Goal: Information Seeking & Learning: Learn about a topic

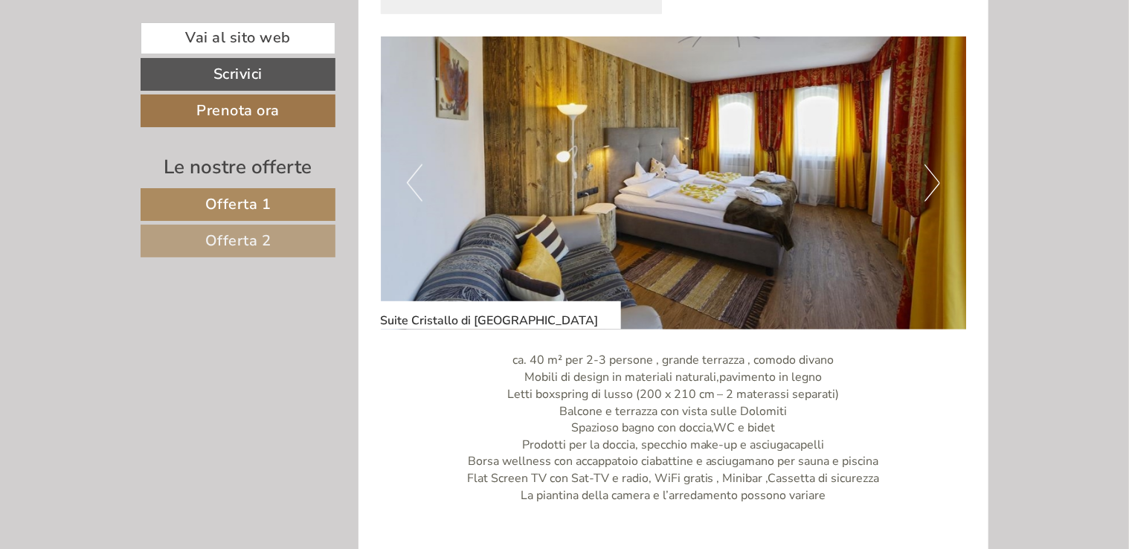
scroll to position [990, 0]
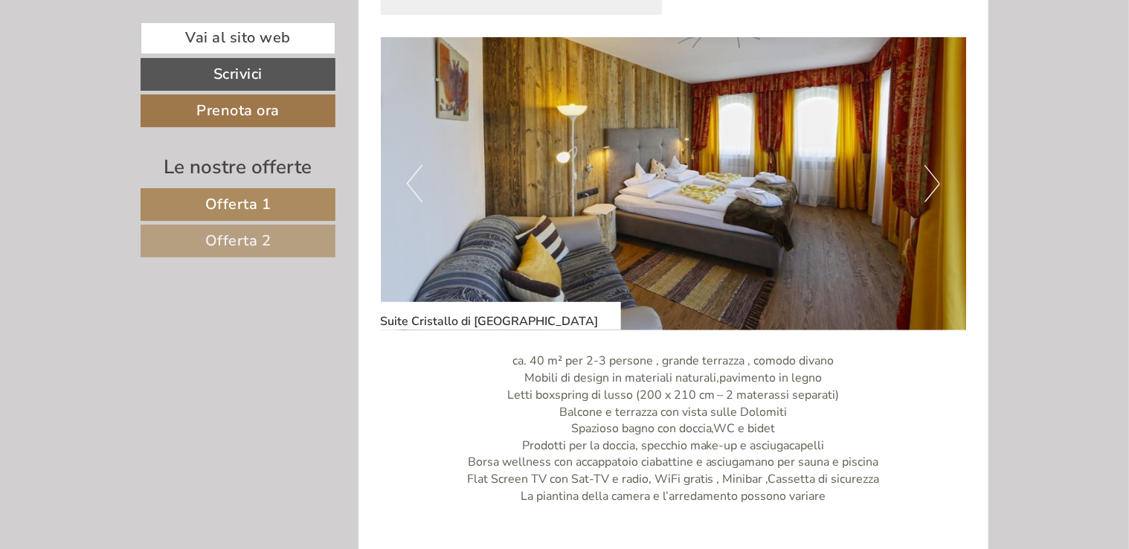
click at [934, 165] on button "Next" at bounding box center [932, 183] width 16 height 37
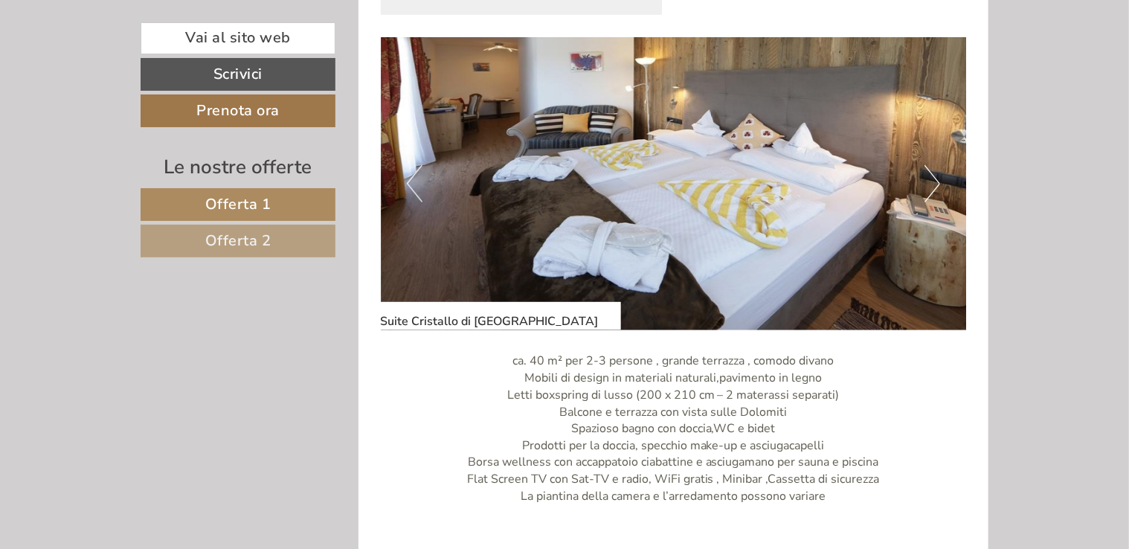
click at [934, 165] on button "Next" at bounding box center [932, 183] width 16 height 37
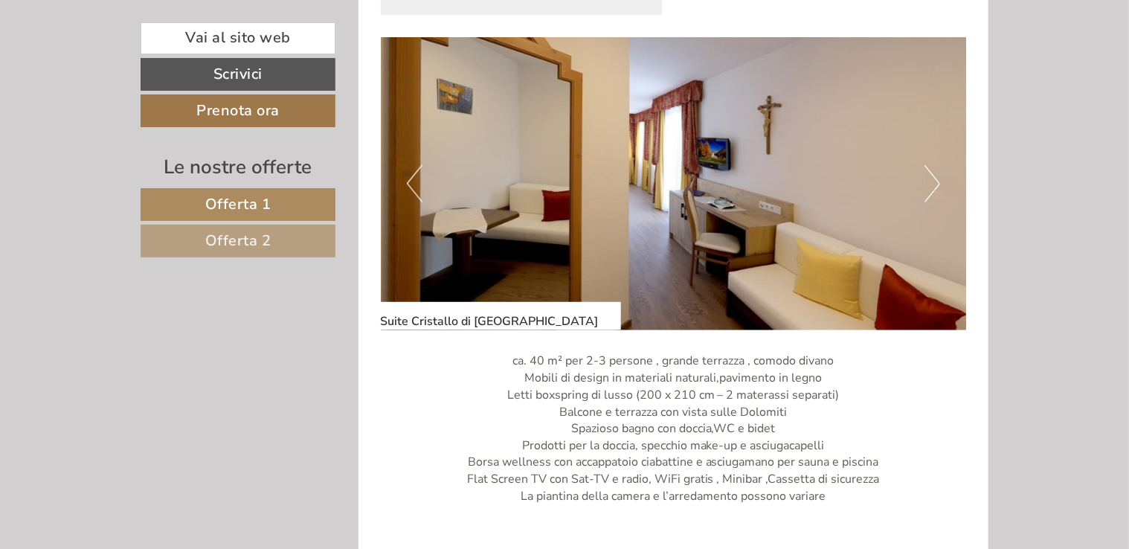
click at [934, 165] on button "Next" at bounding box center [932, 183] width 16 height 37
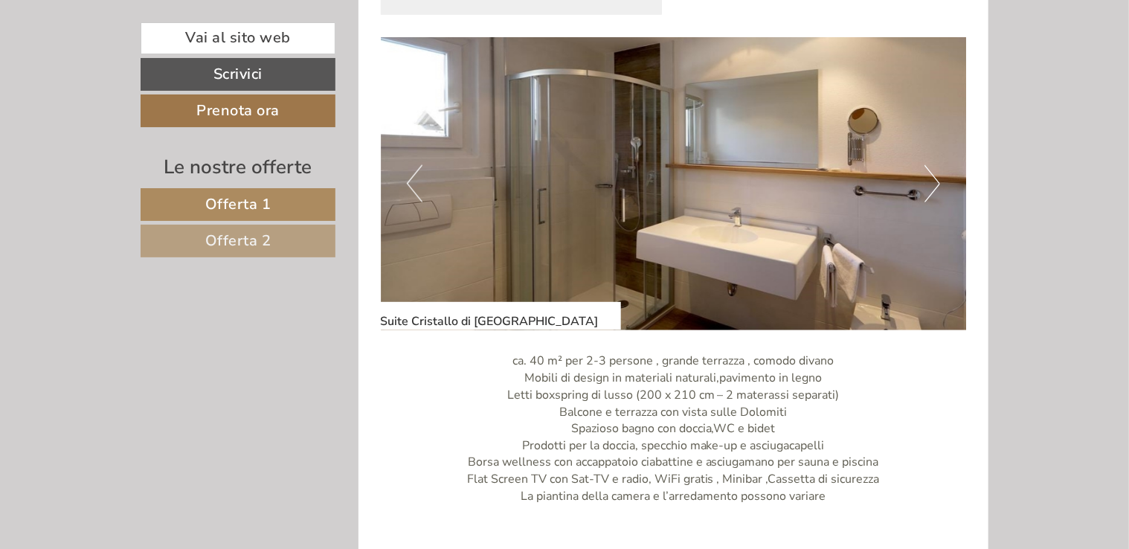
click at [934, 165] on button "Next" at bounding box center [932, 183] width 16 height 37
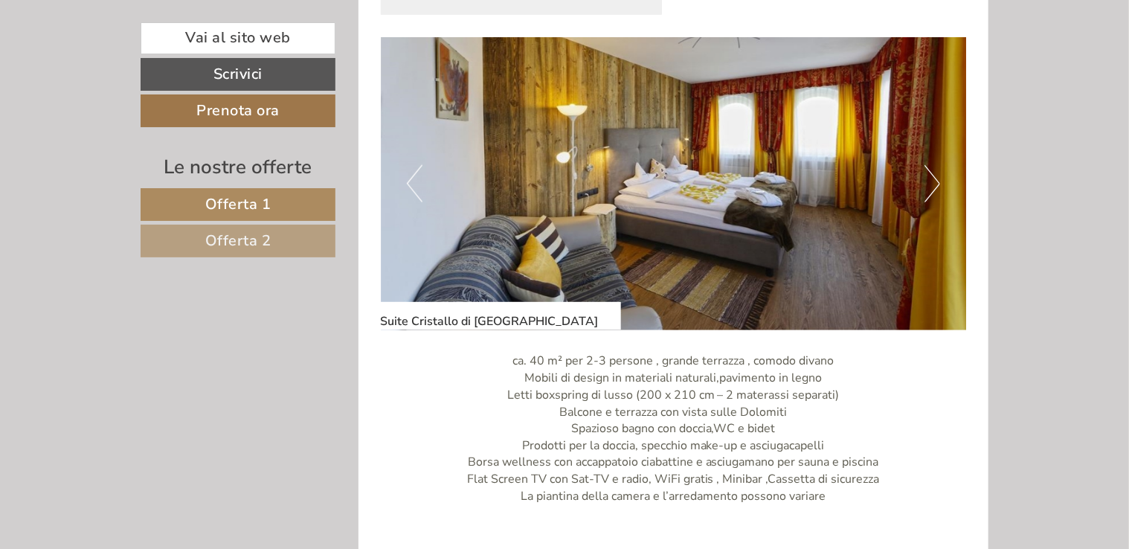
click at [934, 165] on button "Next" at bounding box center [932, 183] width 16 height 37
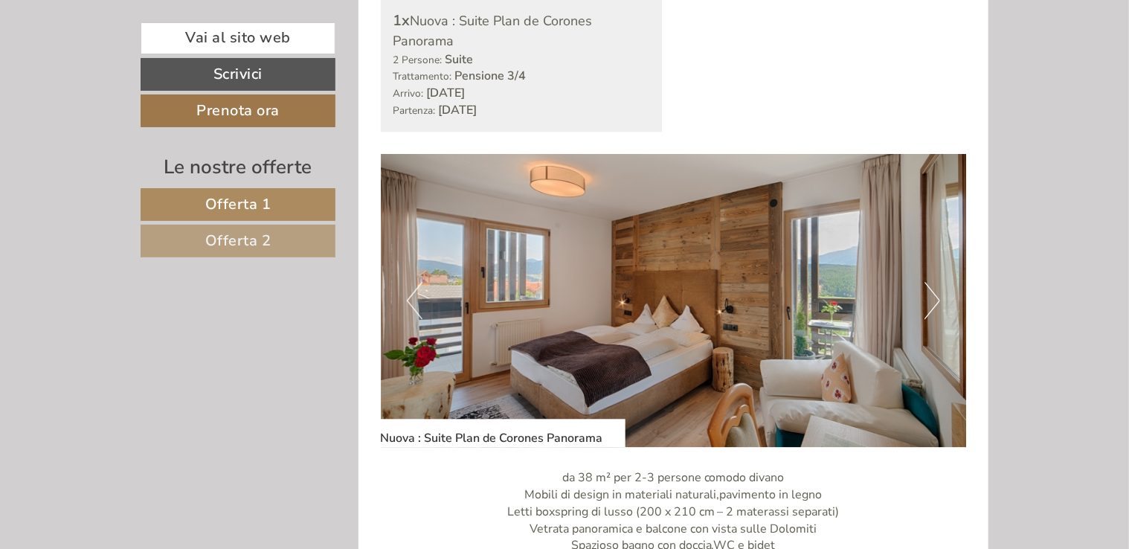
scroll to position [1957, 0]
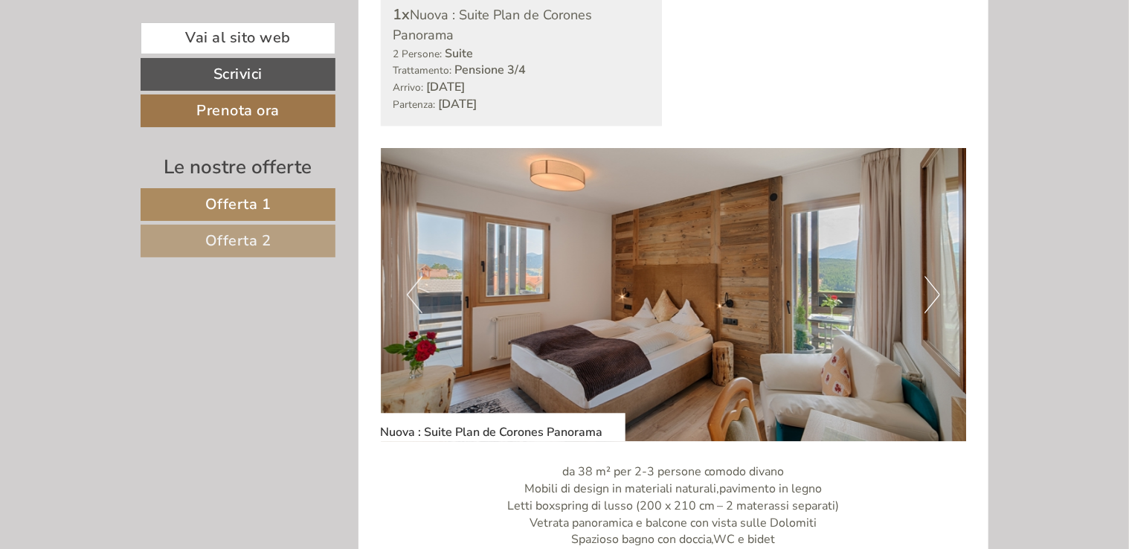
click at [937, 276] on button "Next" at bounding box center [932, 294] width 16 height 37
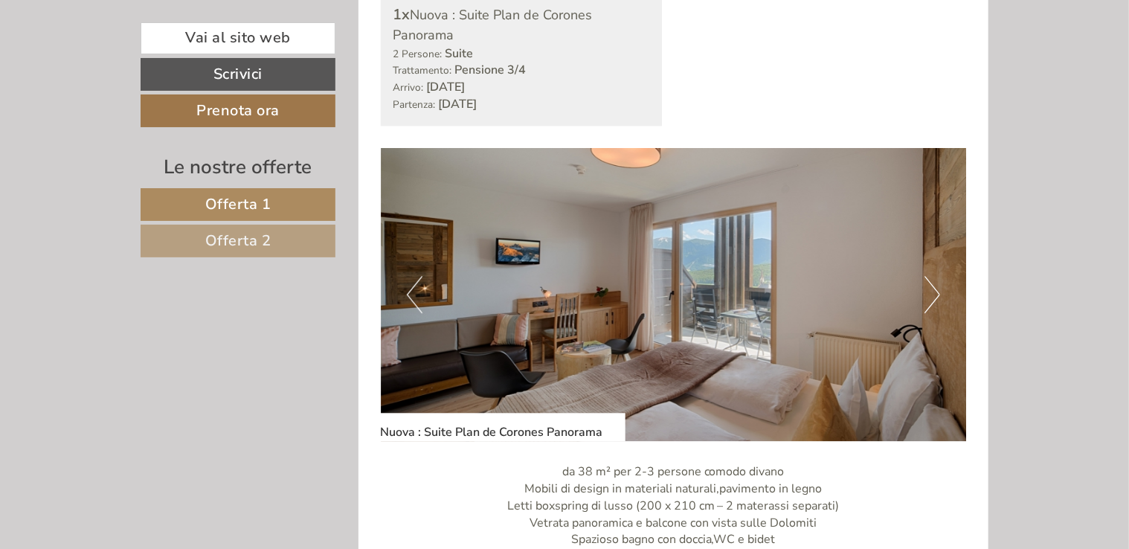
click at [937, 276] on button "Next" at bounding box center [932, 294] width 16 height 37
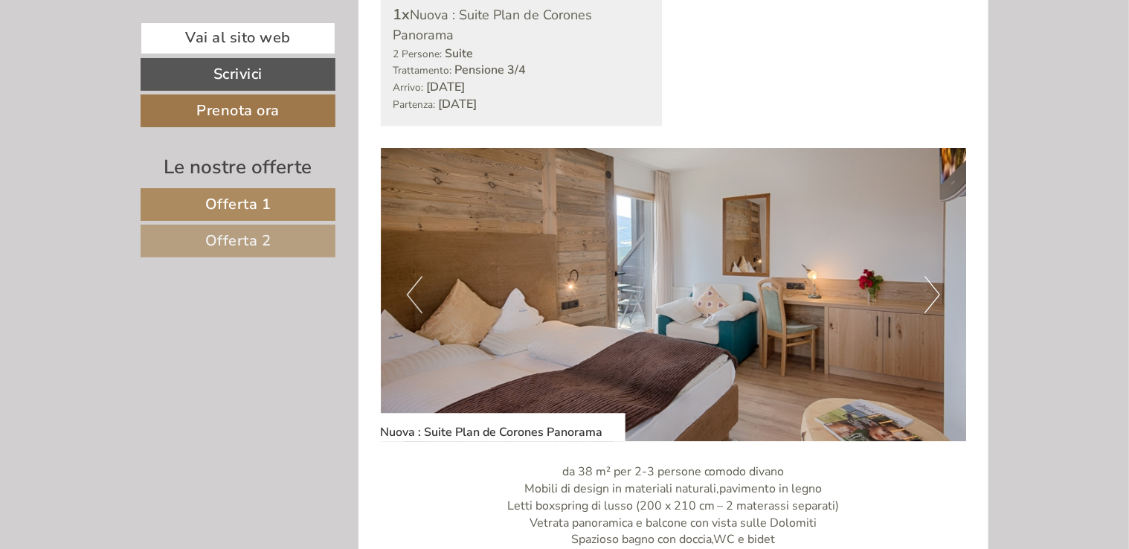
click at [937, 276] on button "Next" at bounding box center [932, 294] width 16 height 37
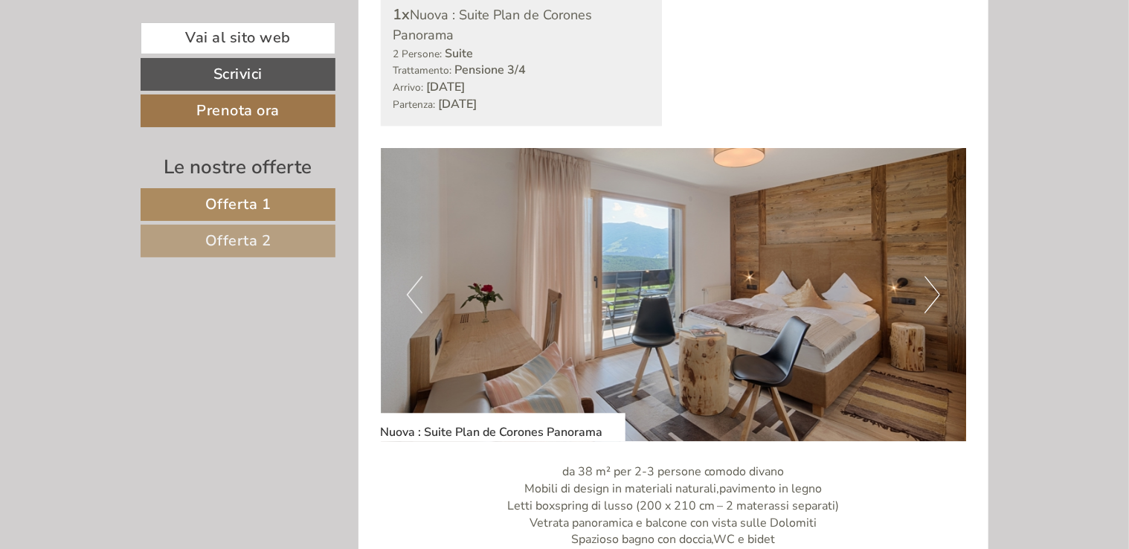
click at [937, 276] on button "Next" at bounding box center [932, 294] width 16 height 37
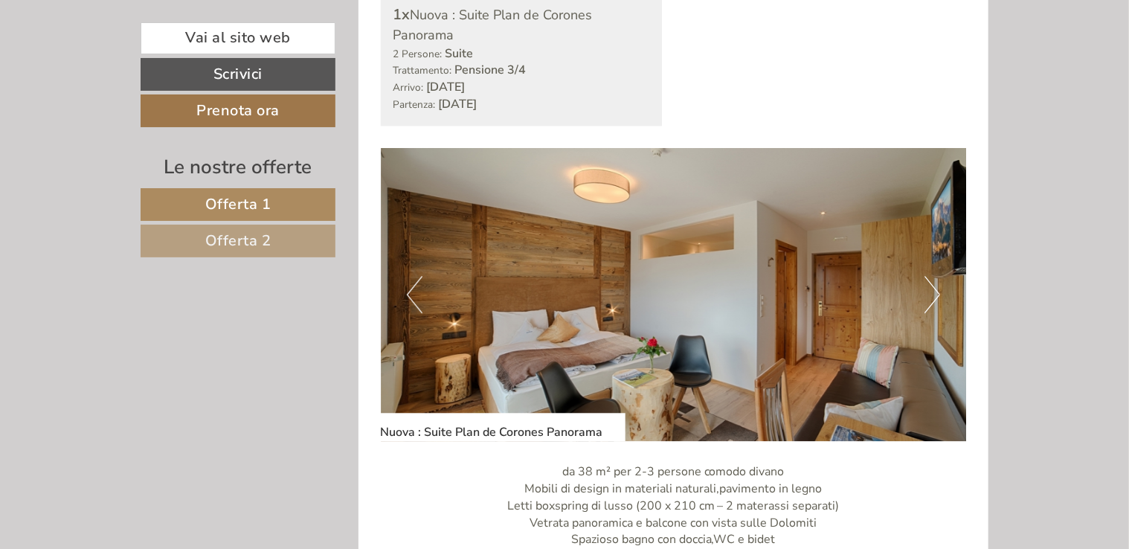
click at [937, 276] on button "Next" at bounding box center [932, 294] width 16 height 37
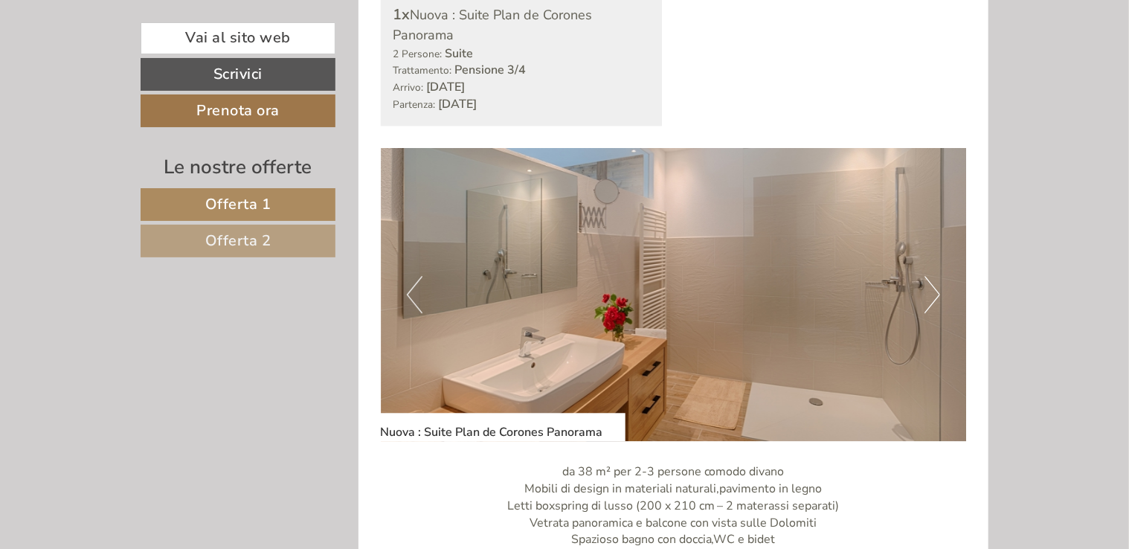
click at [937, 276] on button "Next" at bounding box center [932, 294] width 16 height 37
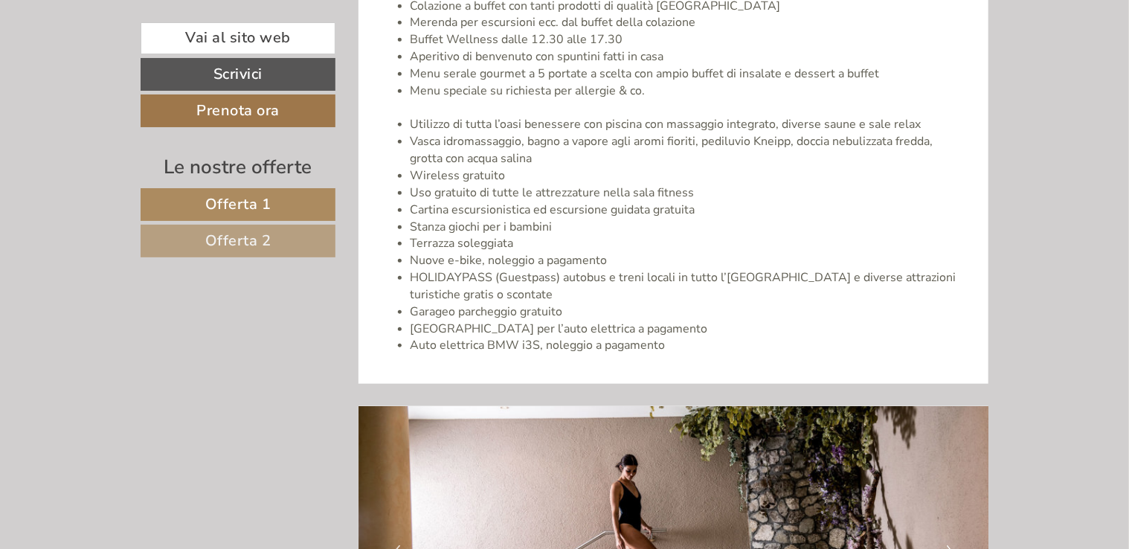
scroll to position [3326, 0]
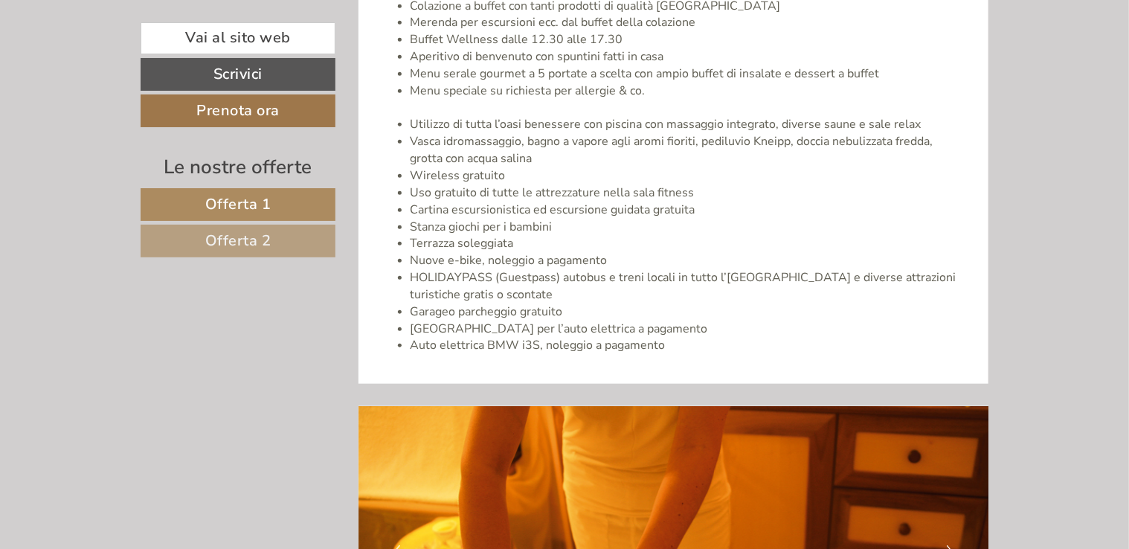
click at [937, 270] on li "HOLIDAYPASS (Guestpass) autobus e treni locali in tutto l’[GEOGRAPHIC_DATA] e d…" at bounding box center [689, 286] width 556 height 34
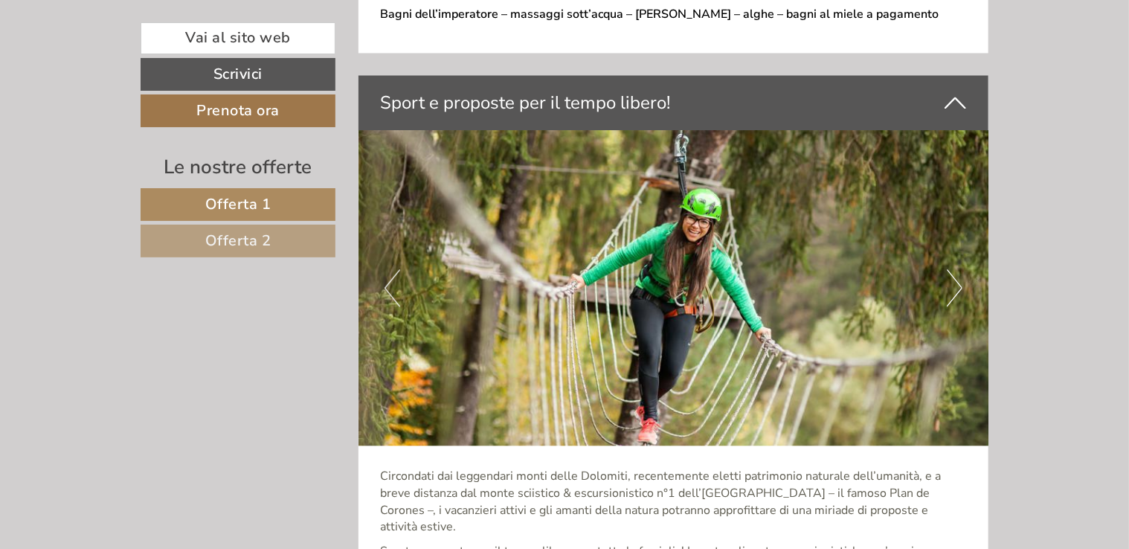
scroll to position [4406, 0]
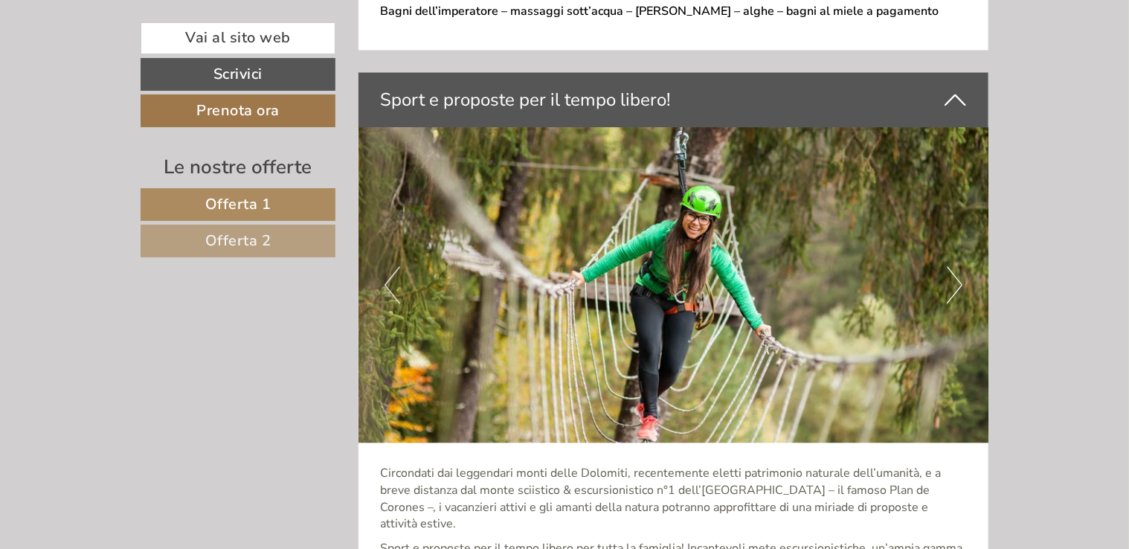
click at [957, 266] on button "Next" at bounding box center [955, 284] width 16 height 37
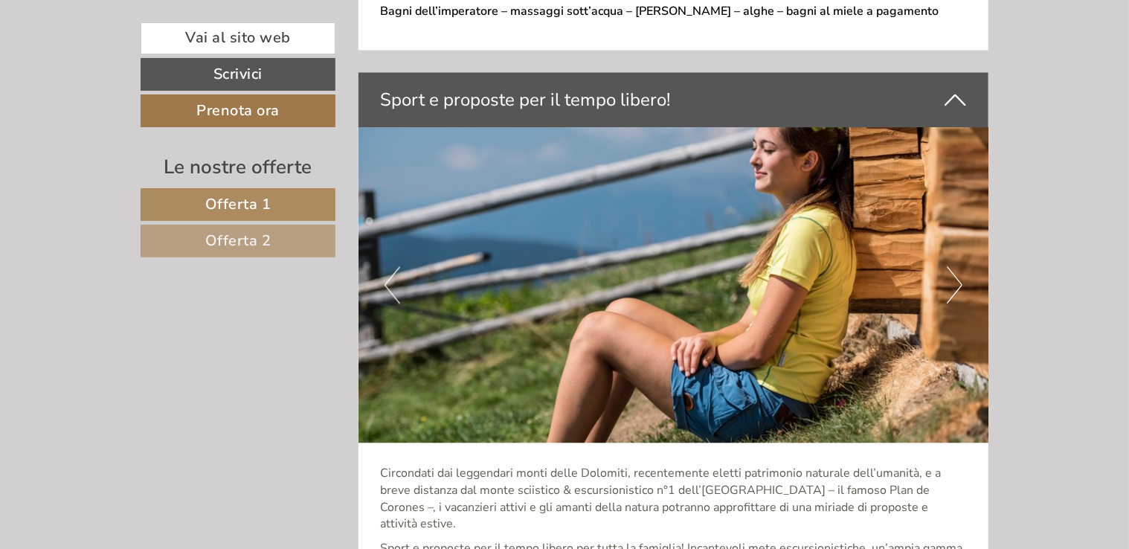
click at [957, 266] on button "Next" at bounding box center [955, 284] width 16 height 37
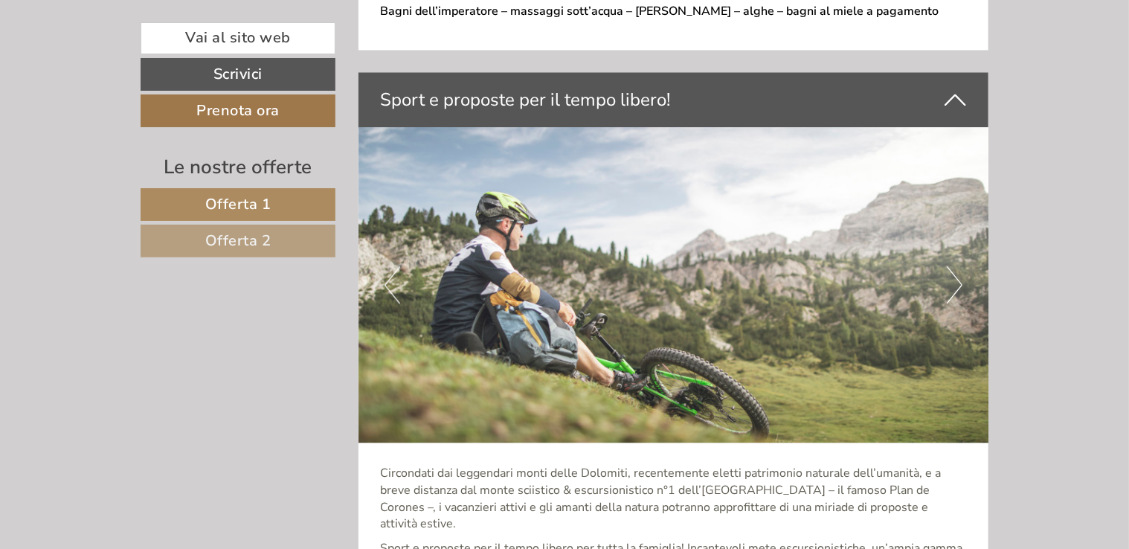
click at [957, 266] on button "Next" at bounding box center [955, 284] width 16 height 37
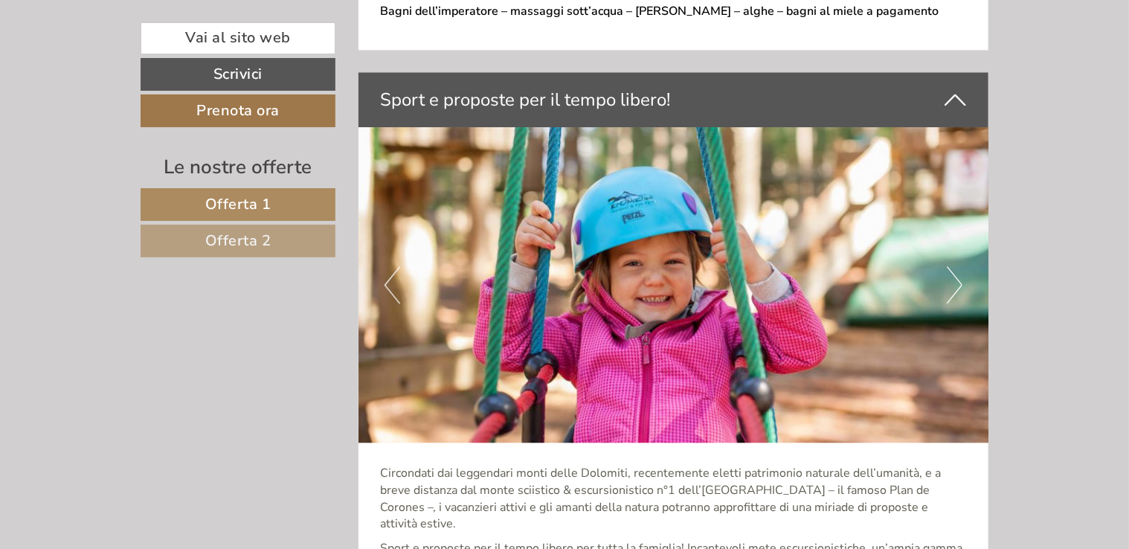
click at [957, 266] on button "Next" at bounding box center [955, 284] width 16 height 37
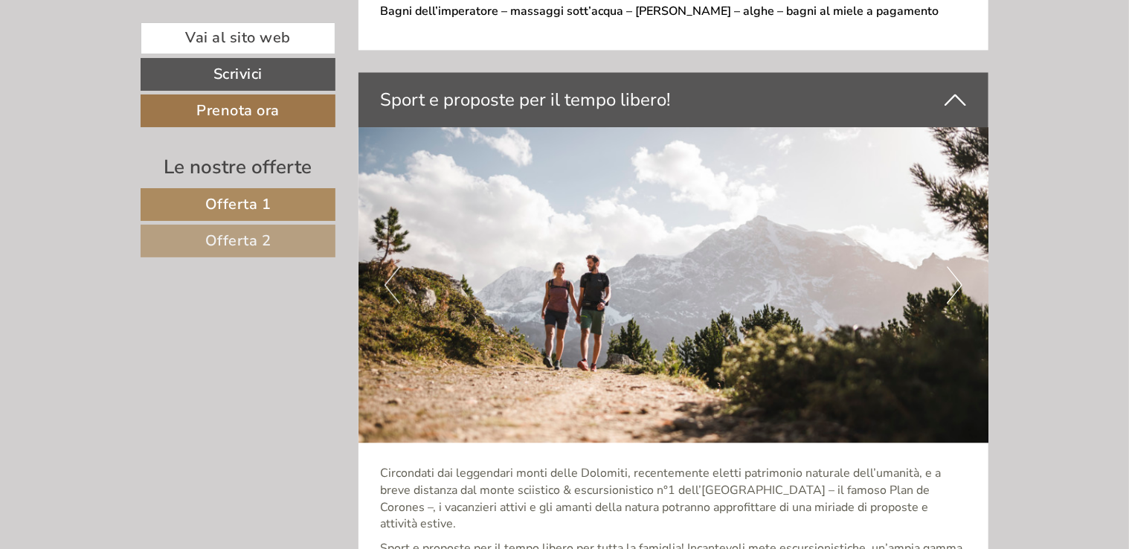
click at [957, 266] on button "Next" at bounding box center [955, 284] width 16 height 37
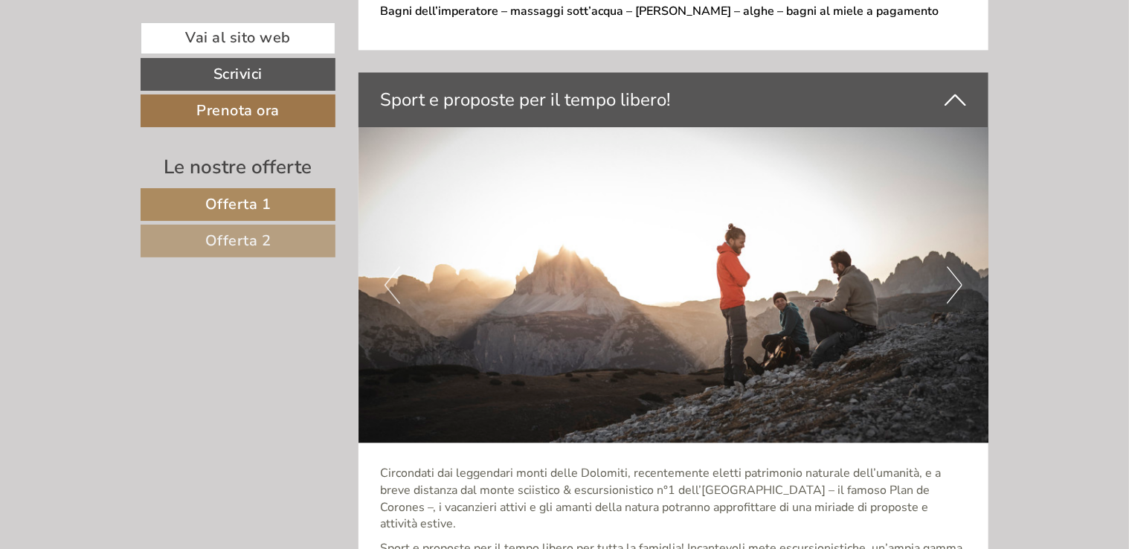
click at [957, 266] on button "Next" at bounding box center [955, 284] width 16 height 37
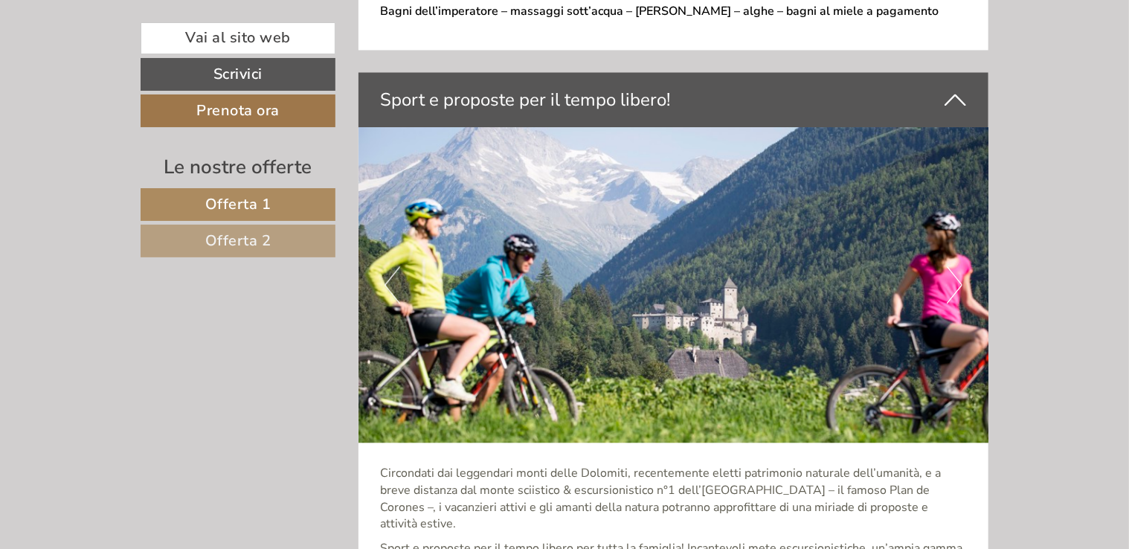
click at [957, 266] on button "Next" at bounding box center [955, 284] width 16 height 37
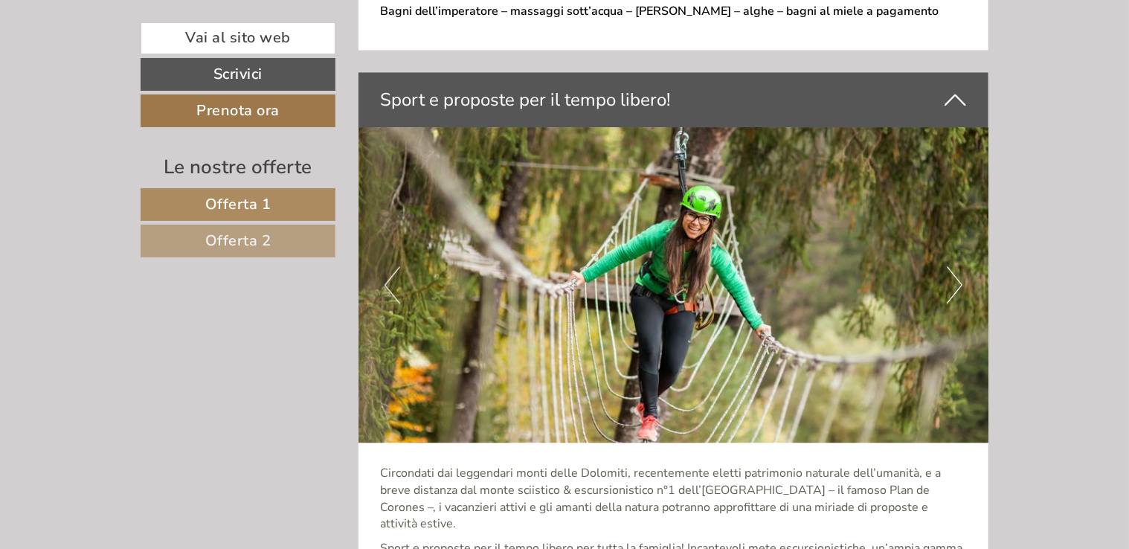
click at [957, 266] on button "Next" at bounding box center [955, 284] width 16 height 37
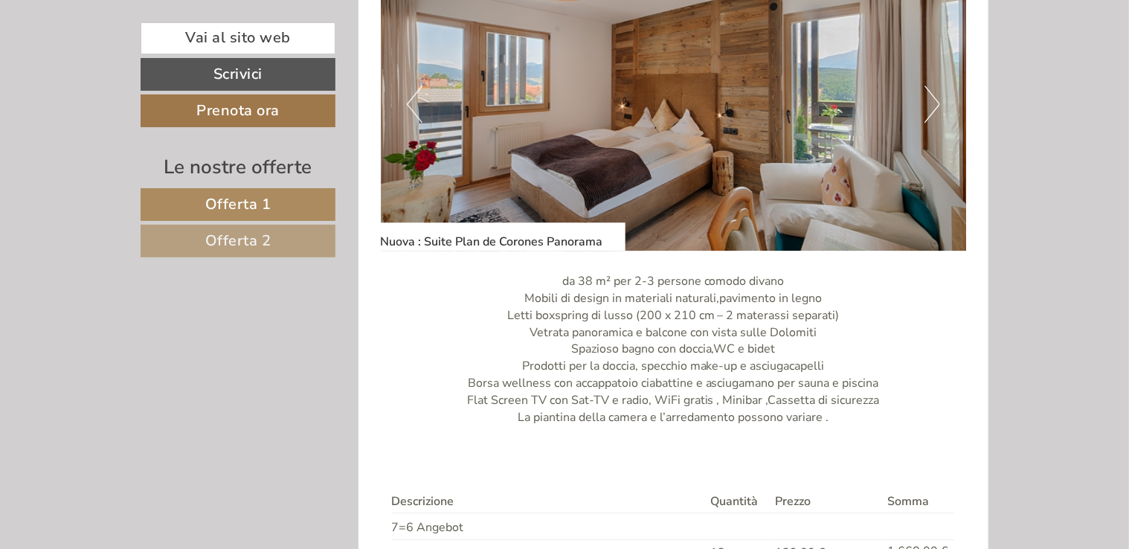
scroll to position [2148, 0]
click at [936, 86] on button "Next" at bounding box center [932, 104] width 16 height 37
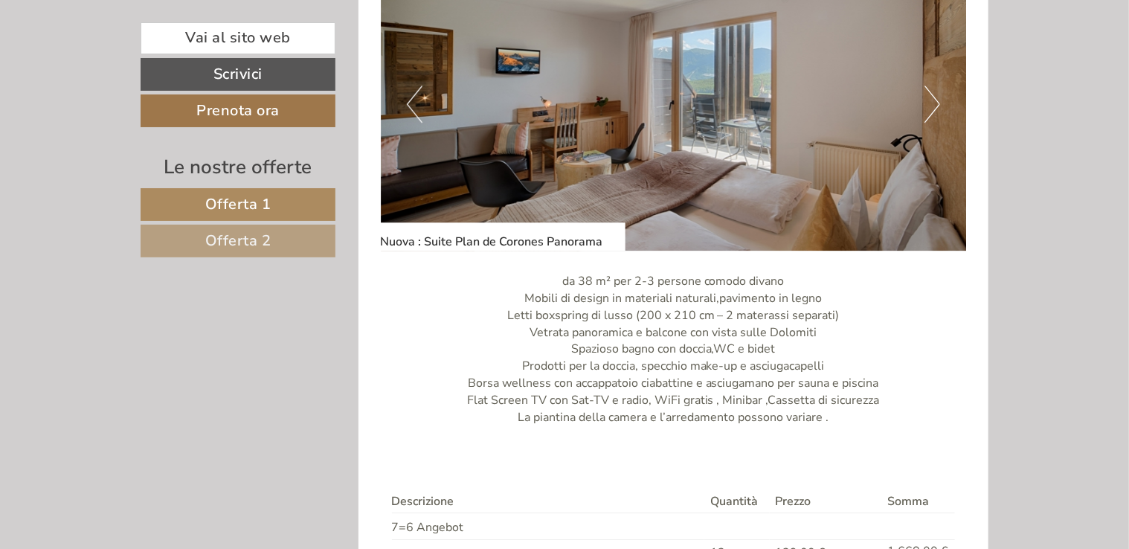
click at [936, 86] on button "Next" at bounding box center [932, 104] width 16 height 37
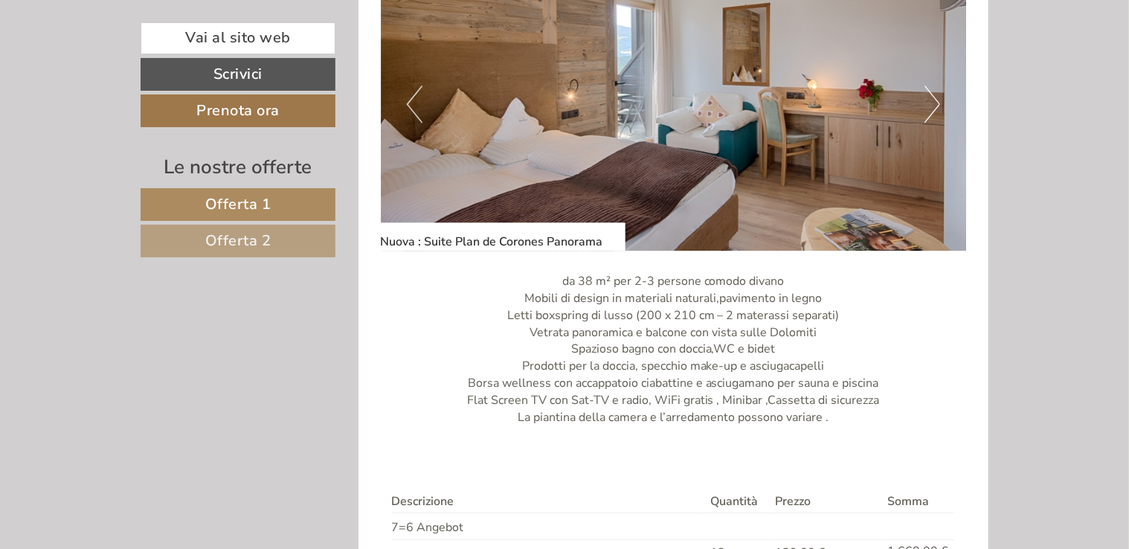
click at [936, 86] on button "Next" at bounding box center [932, 104] width 16 height 37
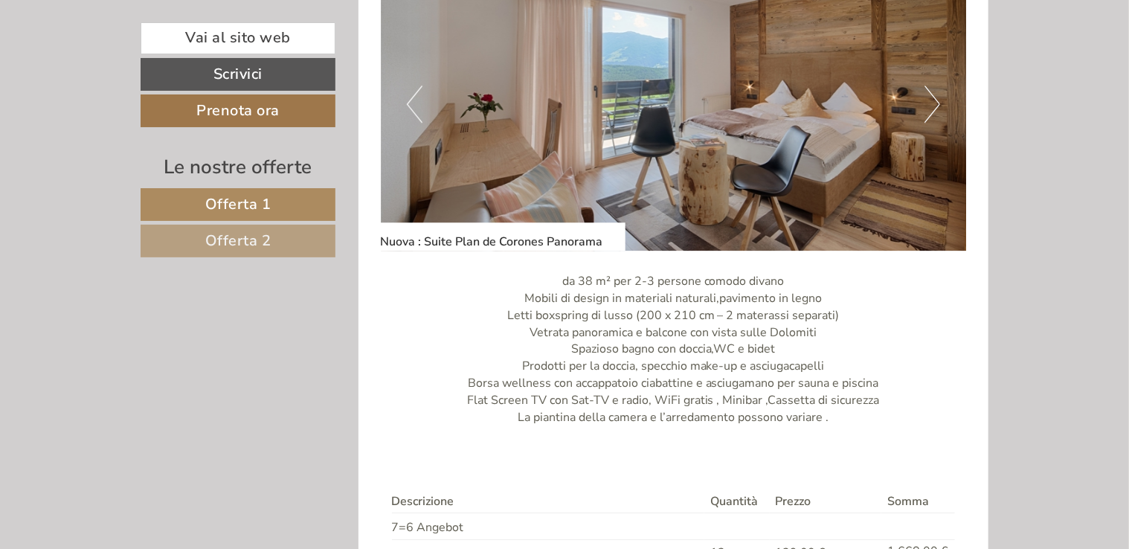
click at [936, 86] on button "Next" at bounding box center [932, 104] width 16 height 37
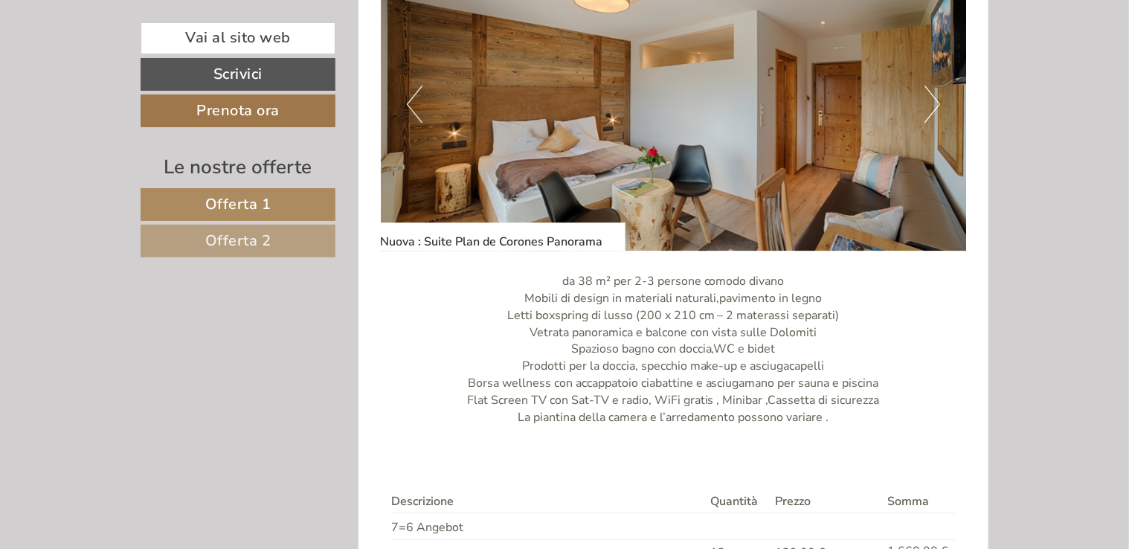
click at [936, 86] on button "Next" at bounding box center [932, 104] width 16 height 37
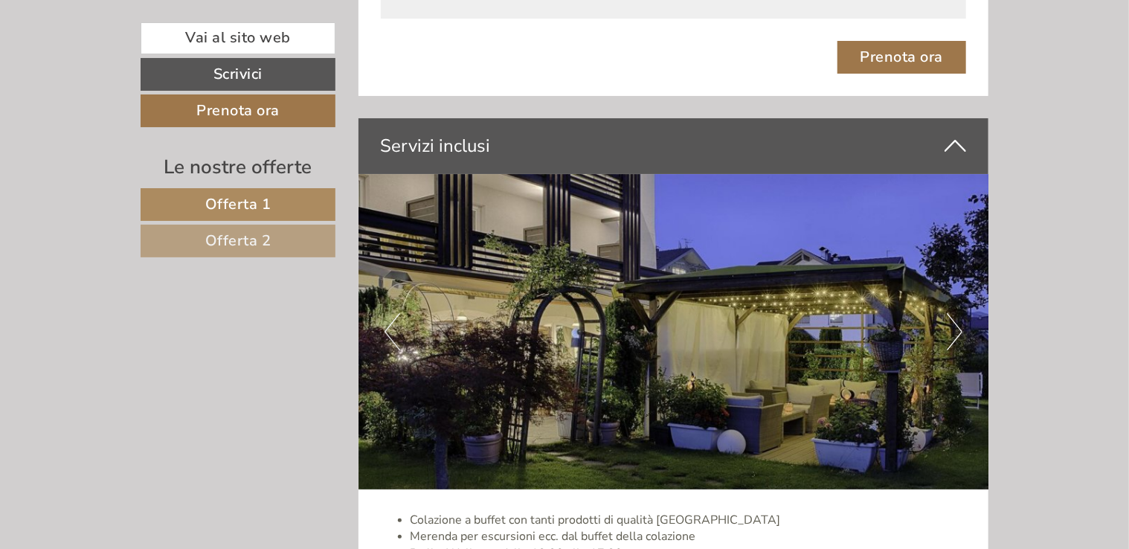
scroll to position [2814, 0]
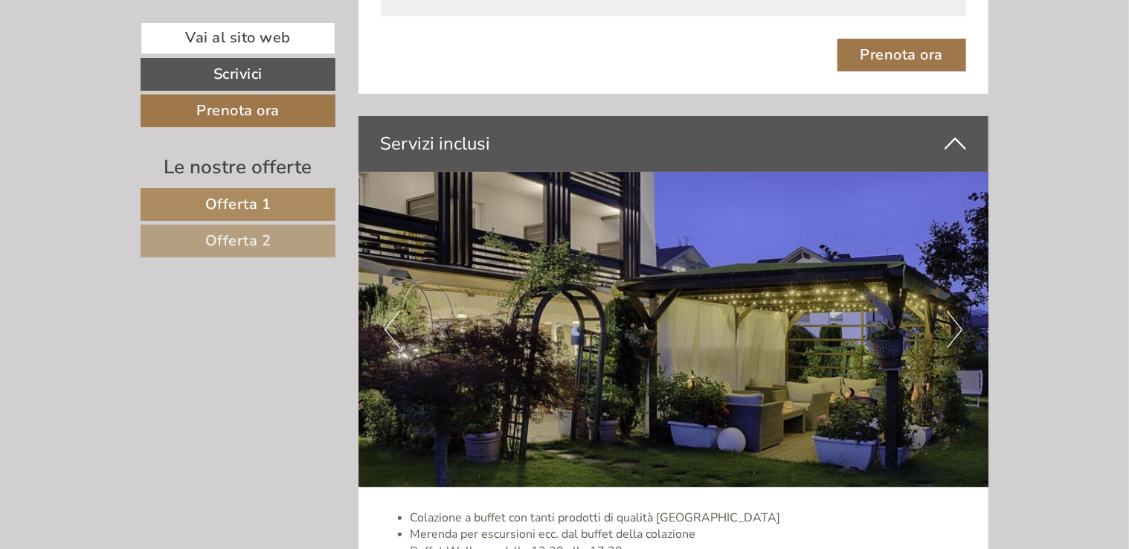
click at [956, 131] on icon at bounding box center [956, 143] width 22 height 25
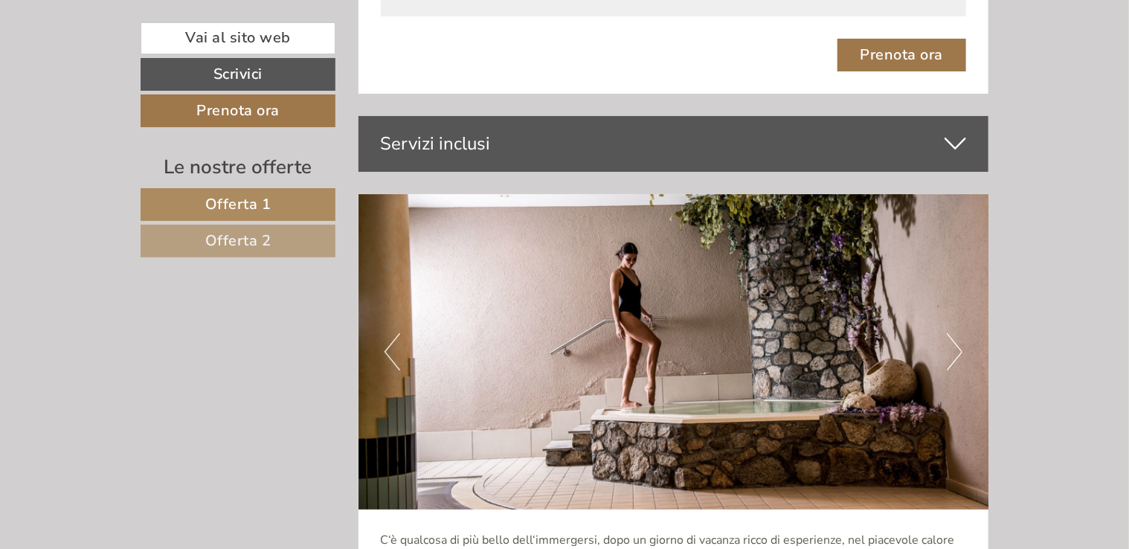
click at [956, 131] on icon at bounding box center [956, 143] width 22 height 25
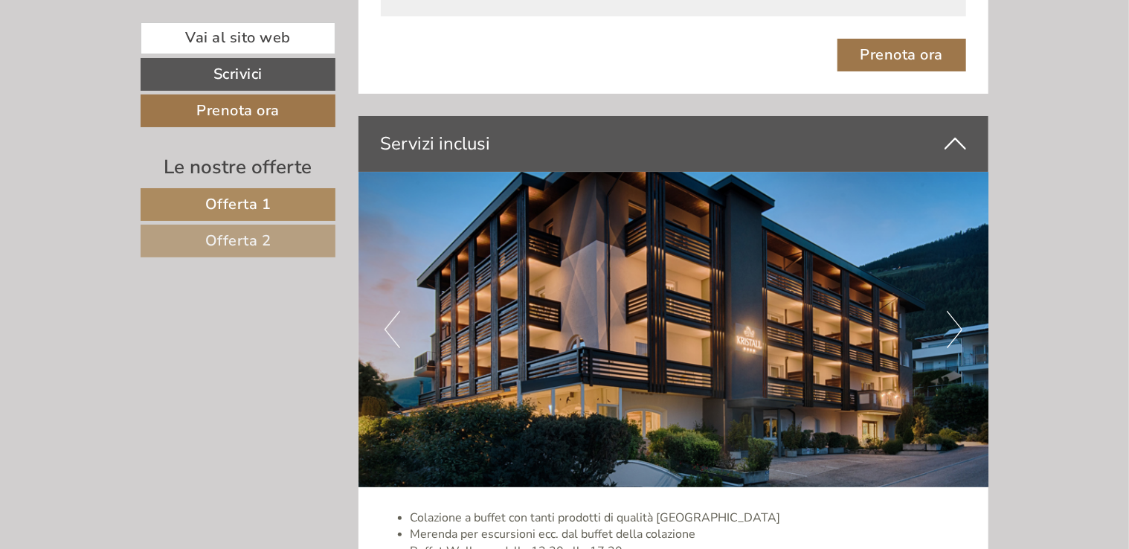
click at [956, 131] on icon at bounding box center [956, 143] width 22 height 25
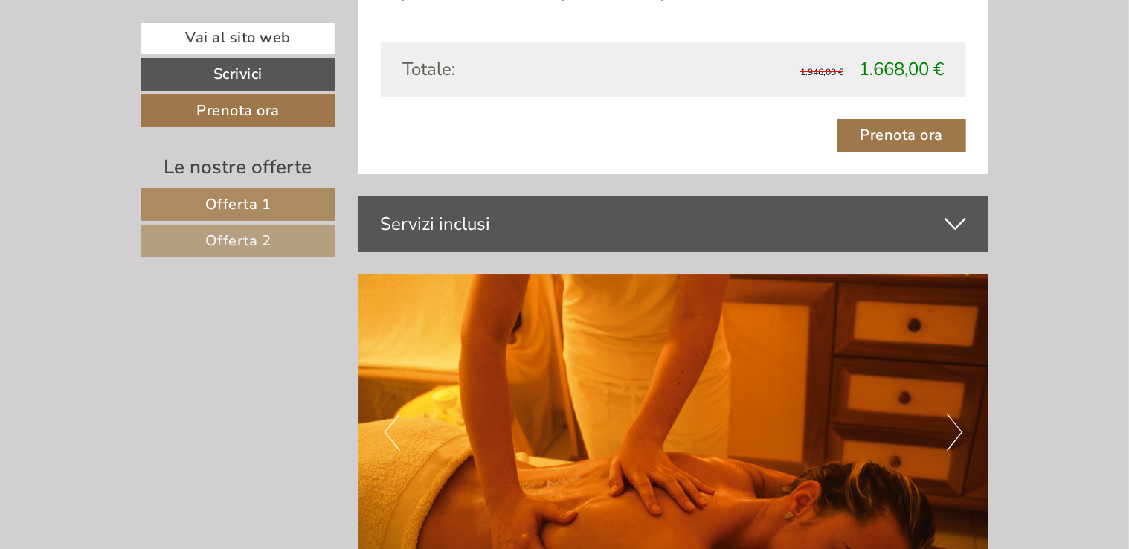
scroll to position [2734, 0]
click at [950, 211] on icon at bounding box center [956, 223] width 22 height 25
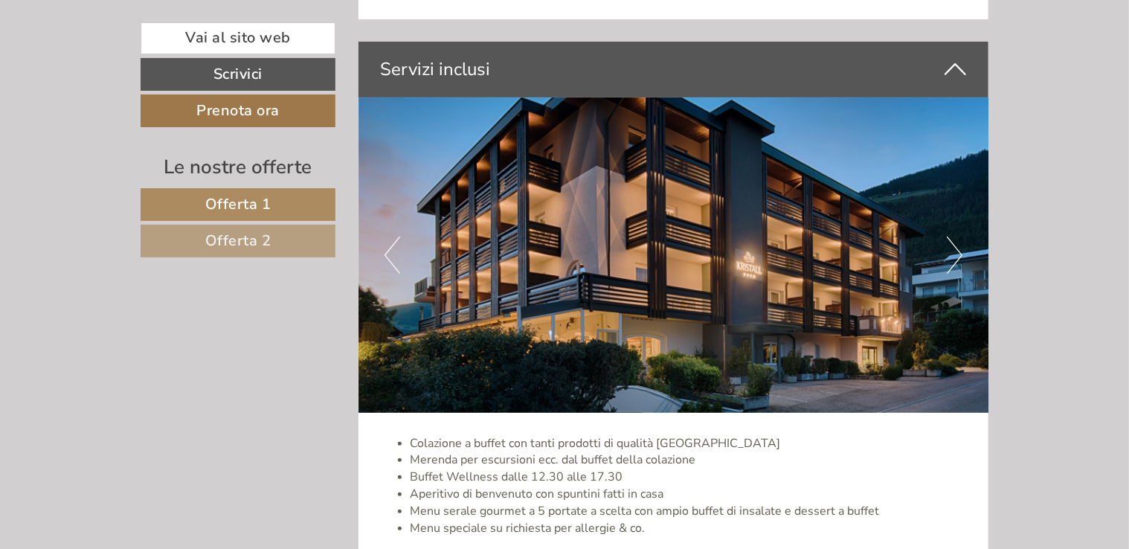
scroll to position [2892, 0]
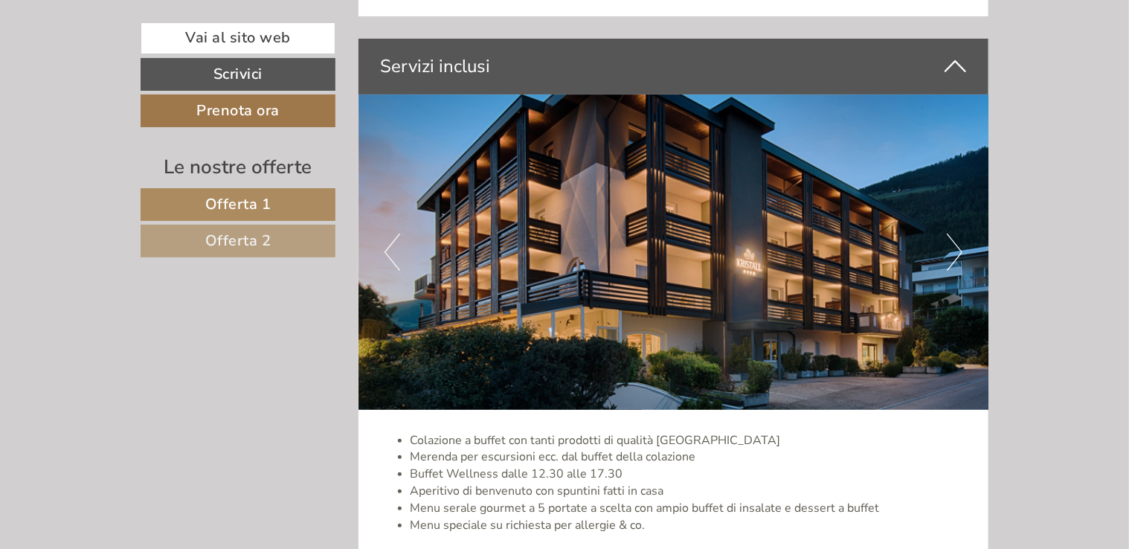
click at [960, 234] on button "Next" at bounding box center [955, 252] width 16 height 37
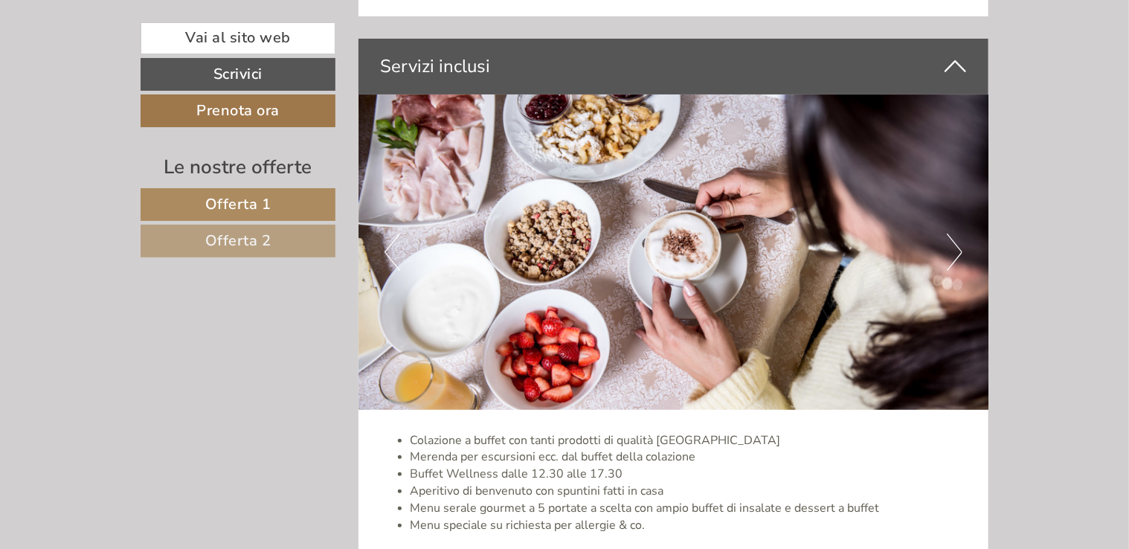
click at [960, 234] on button "Next" at bounding box center [955, 252] width 16 height 37
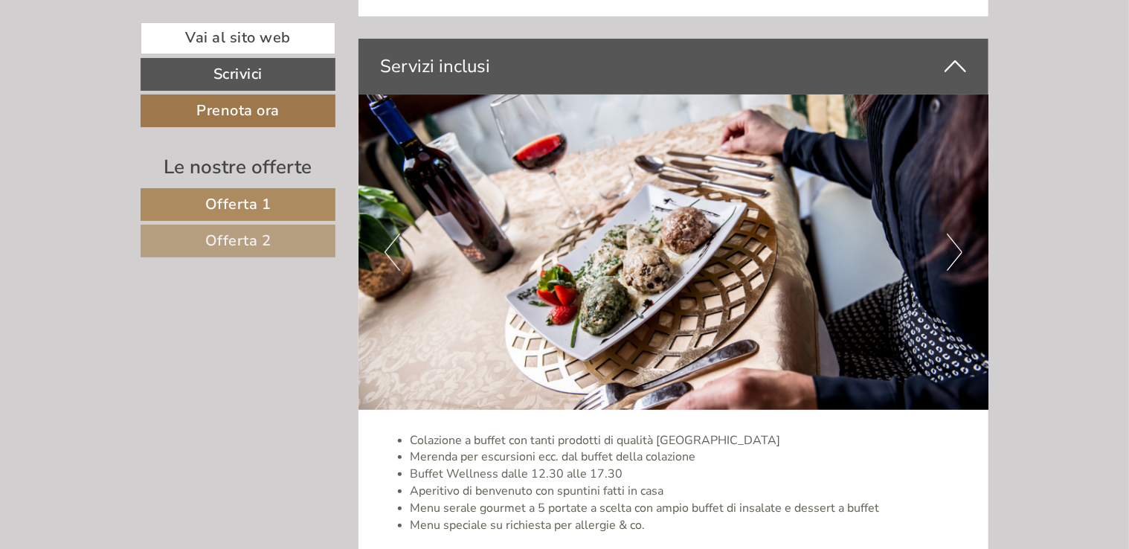
click at [960, 234] on button "Next" at bounding box center [955, 252] width 16 height 37
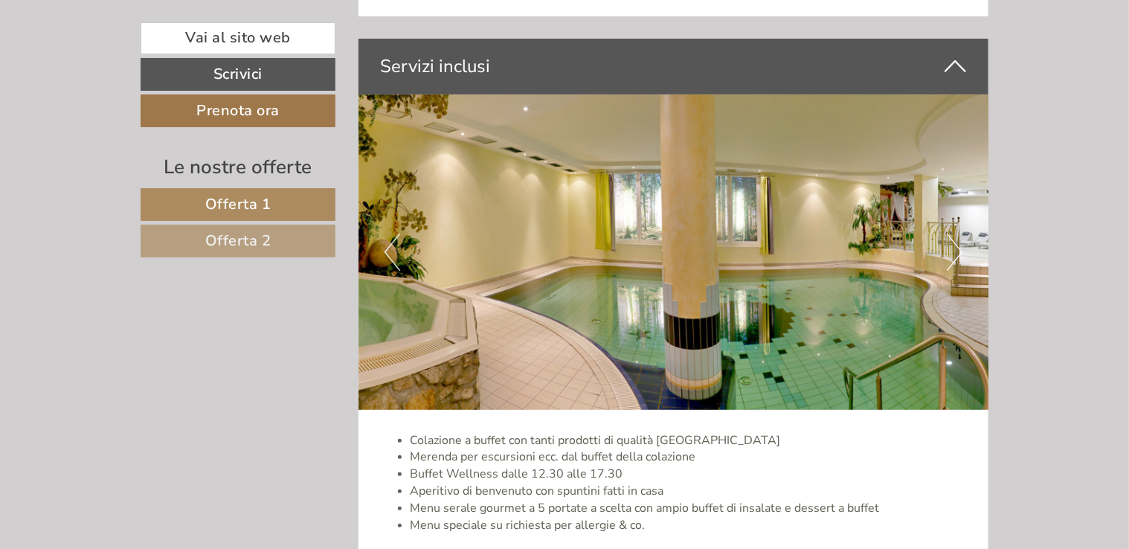
click at [960, 234] on button "Next" at bounding box center [955, 252] width 16 height 37
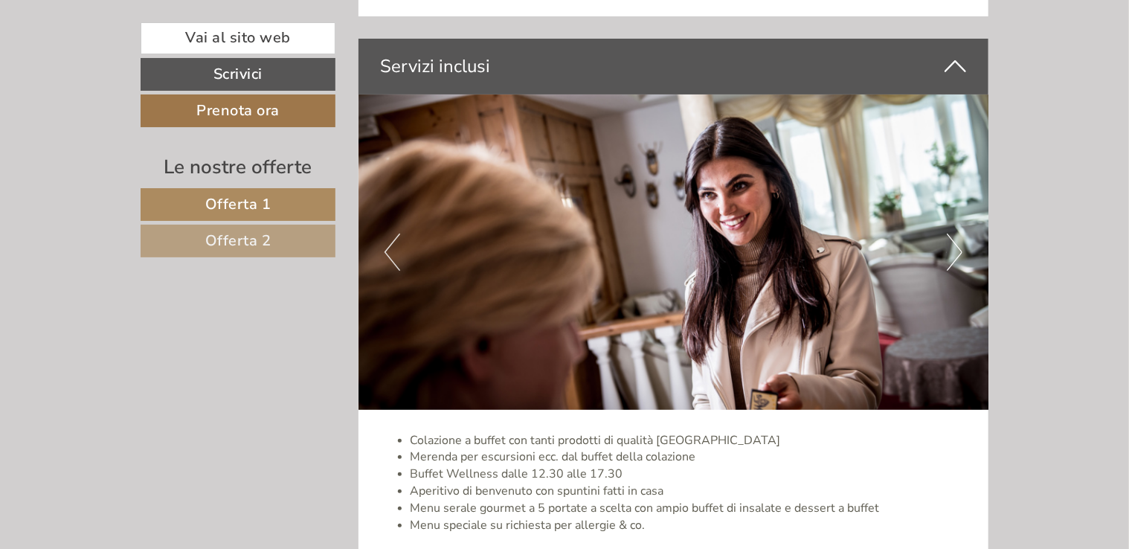
click at [960, 234] on button "Next" at bounding box center [955, 252] width 16 height 37
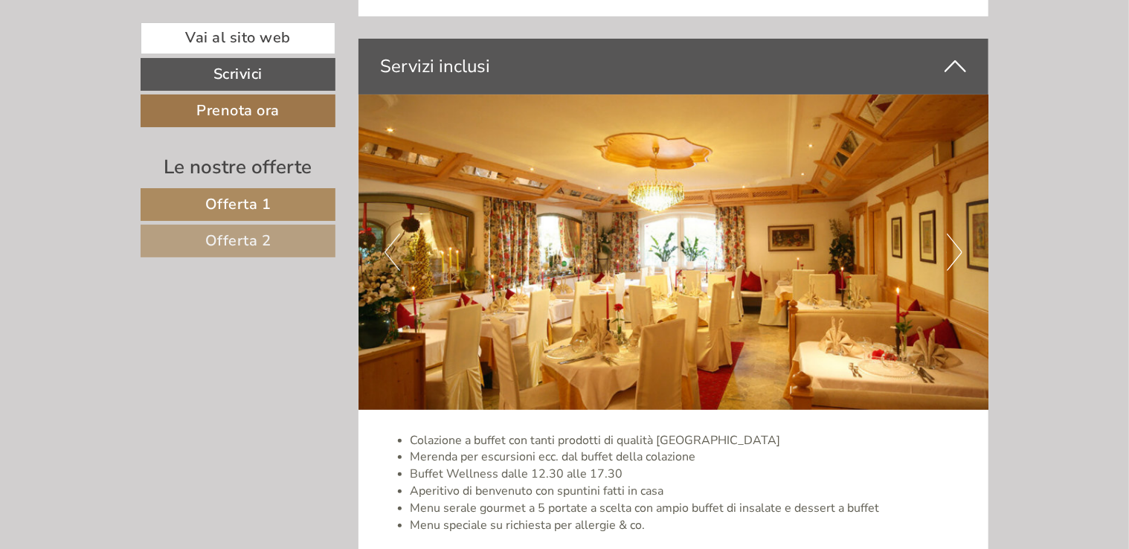
click at [960, 234] on button "Next" at bounding box center [955, 252] width 16 height 37
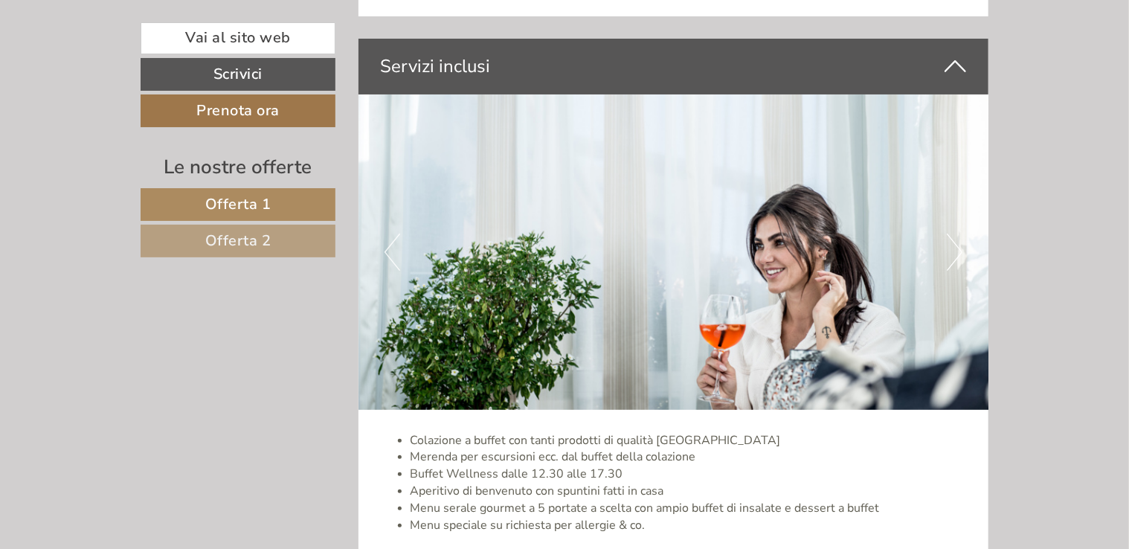
click at [960, 234] on button "Next" at bounding box center [955, 252] width 16 height 37
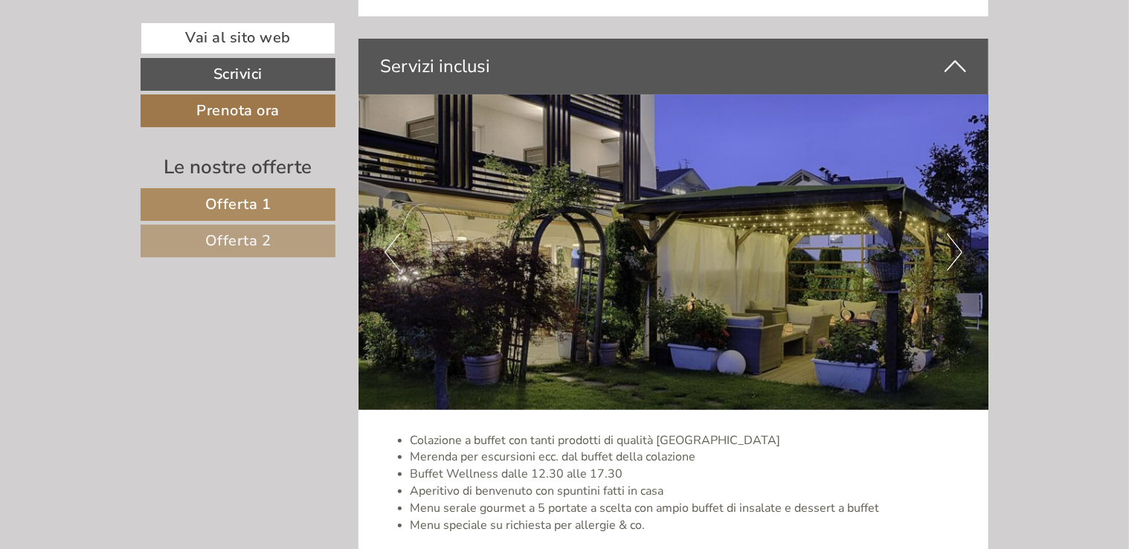
click at [960, 234] on button "Next" at bounding box center [955, 252] width 16 height 37
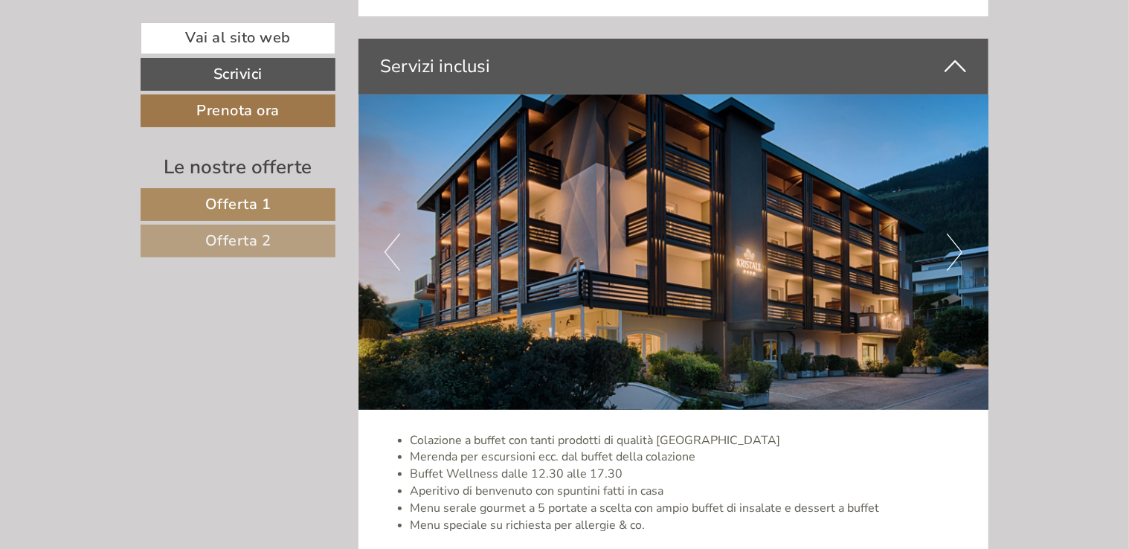
click at [960, 234] on button "Next" at bounding box center [955, 252] width 16 height 37
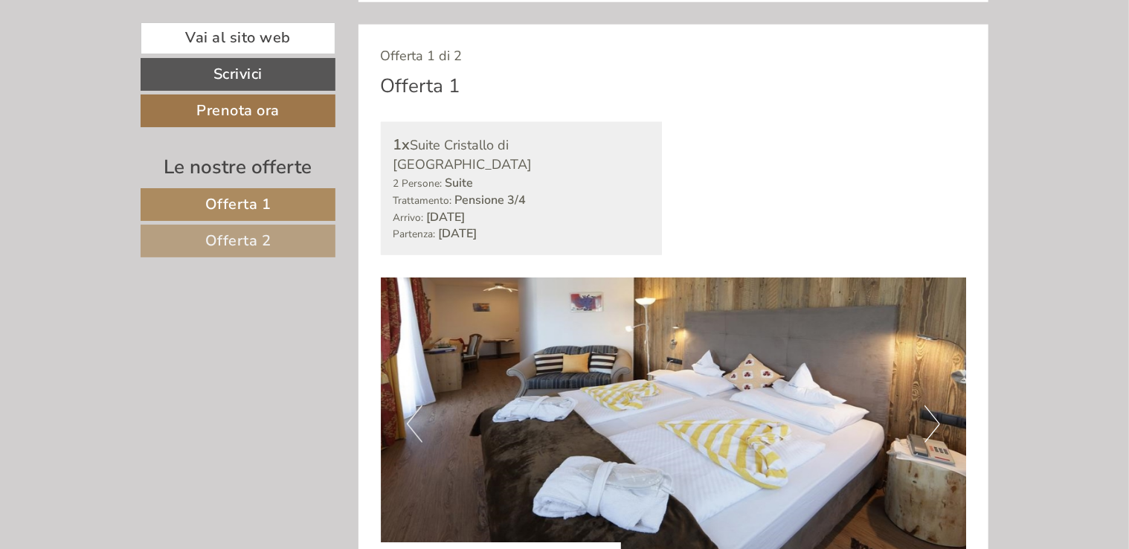
scroll to position [0, 0]
